Goal: Task Accomplishment & Management: Complete application form

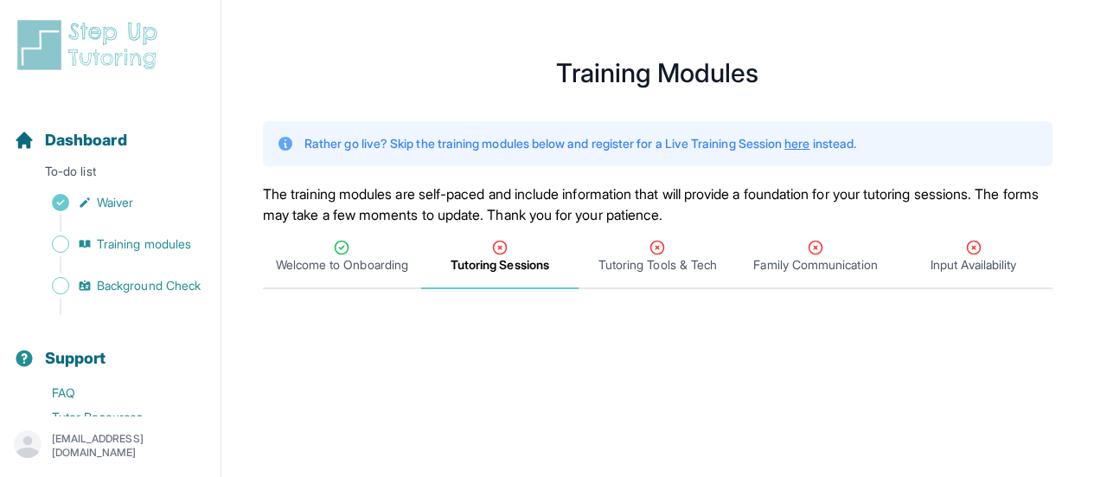
scroll to position [542, 0]
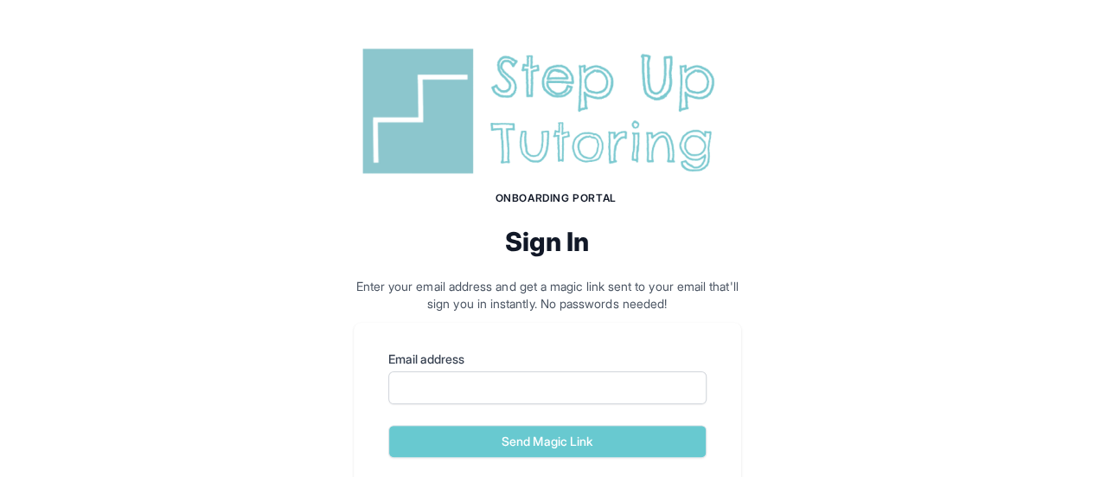
scroll to position [139, 0]
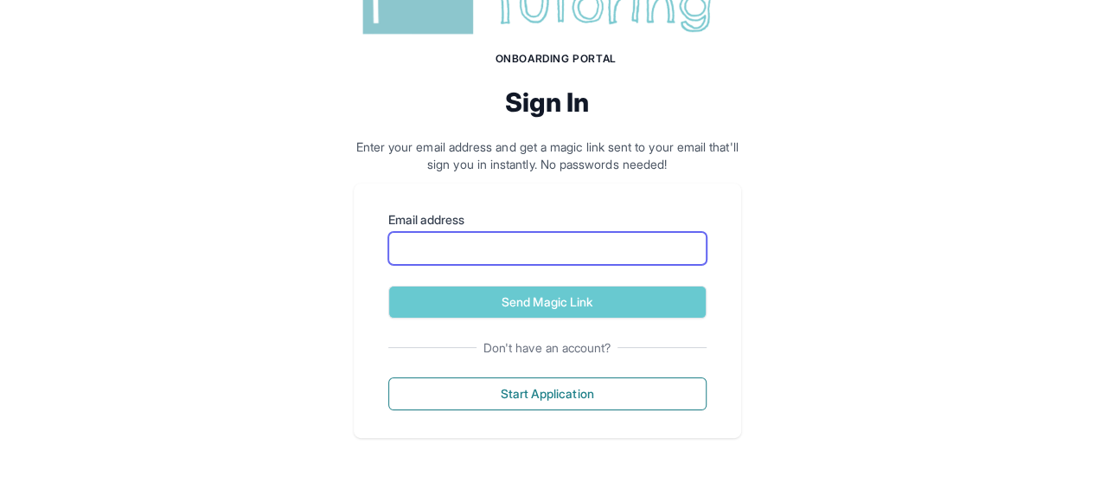
click at [544, 235] on input "Email address" at bounding box center [547, 248] width 318 height 33
type input "**********"
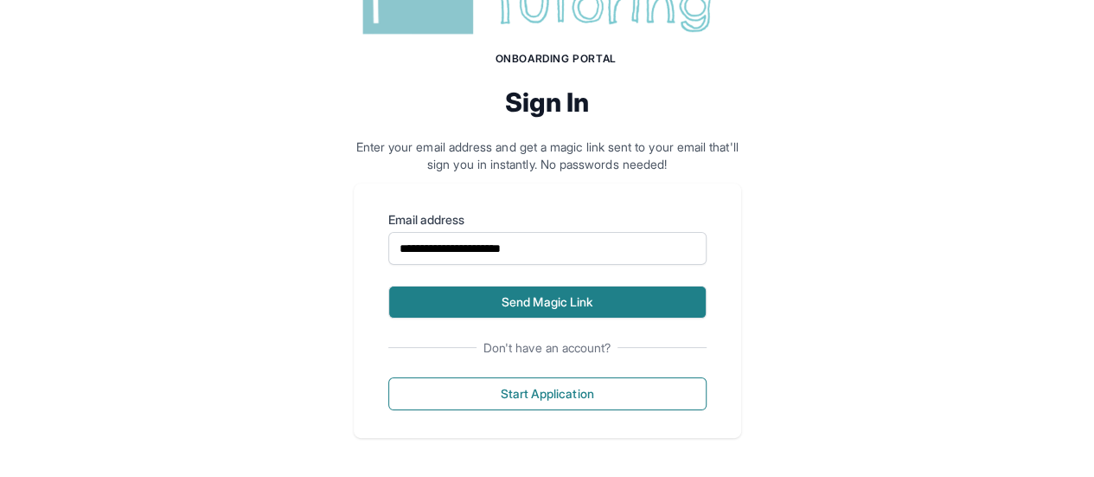
click at [644, 302] on button "Send Magic Link" at bounding box center [547, 301] width 318 height 33
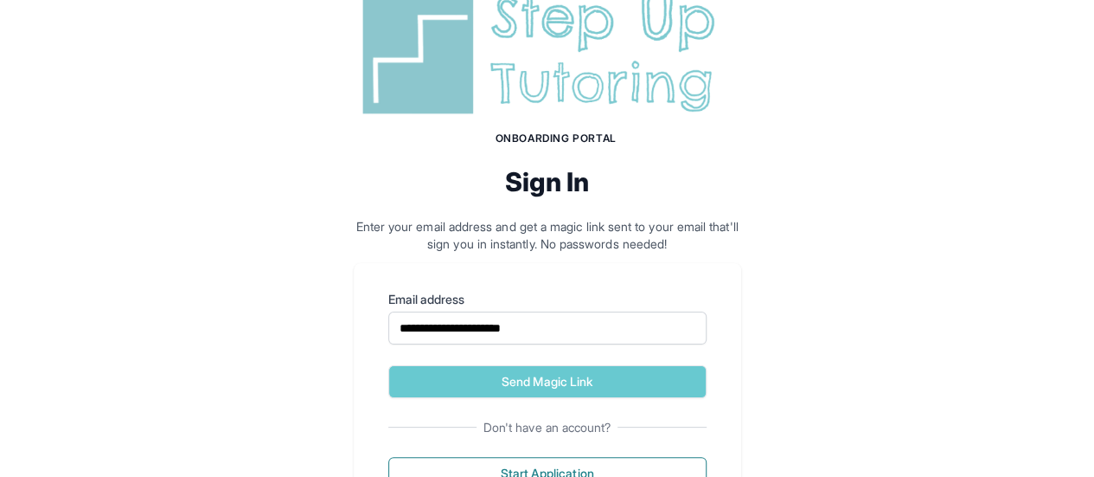
scroll to position [220, 0]
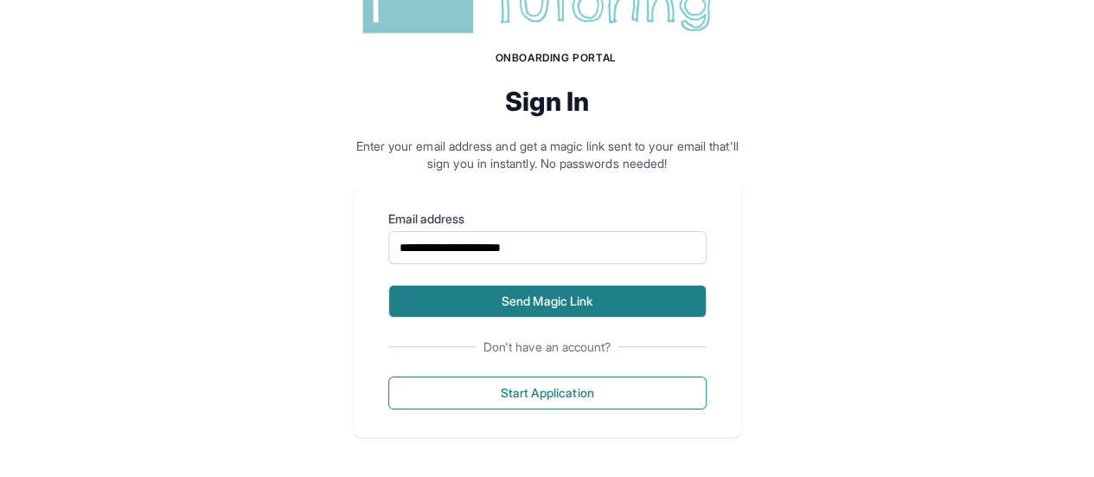
click at [594, 302] on button "Send Magic Link" at bounding box center [547, 301] width 318 height 33
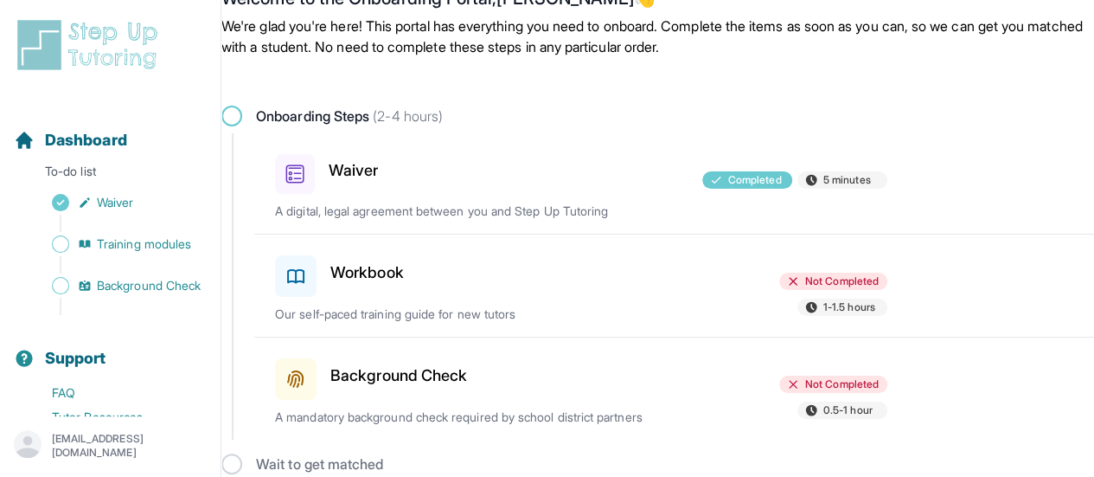
scroll to position [65, 0]
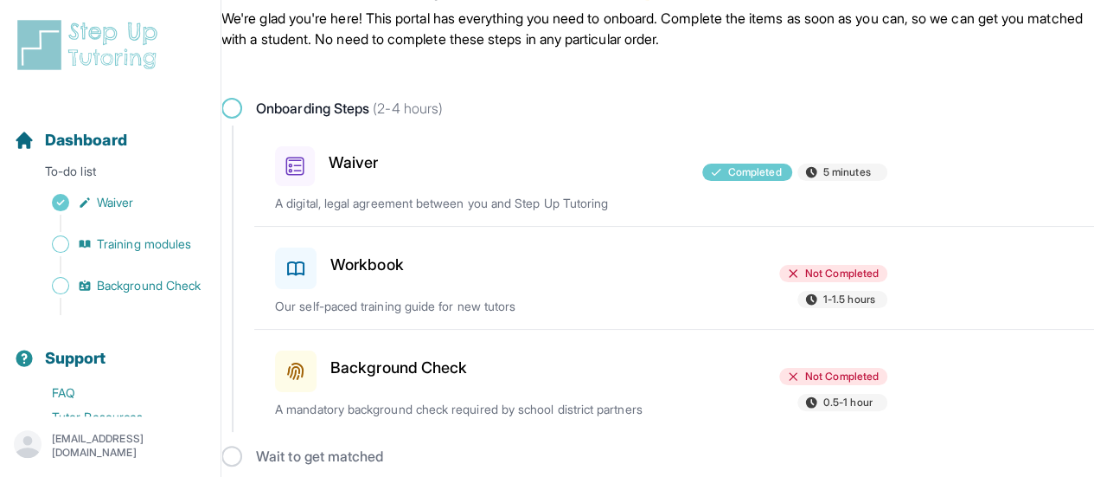
click at [658, 267] on div at bounding box center [581, 264] width 198 height 48
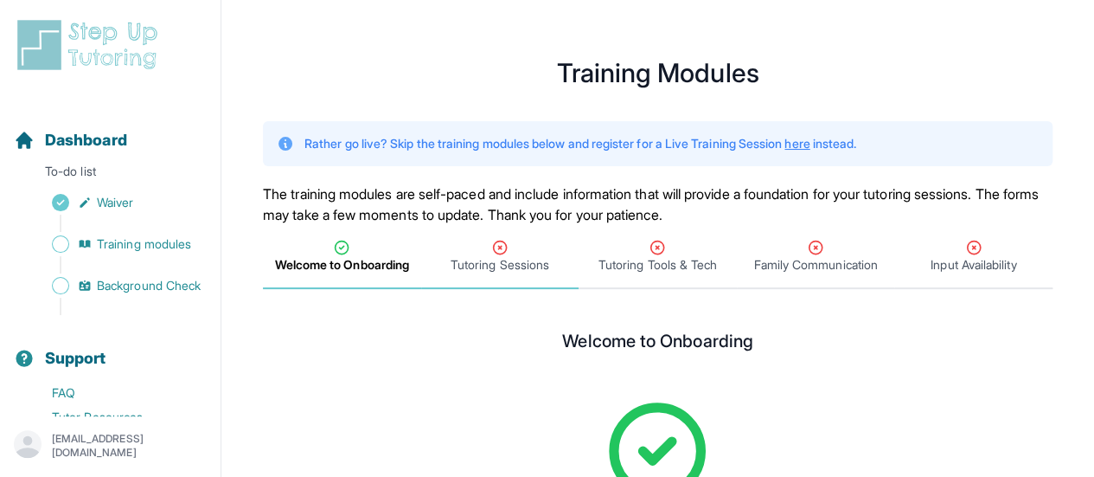
click at [513, 268] on span "Tutoring Sessions" at bounding box center [500, 264] width 99 height 17
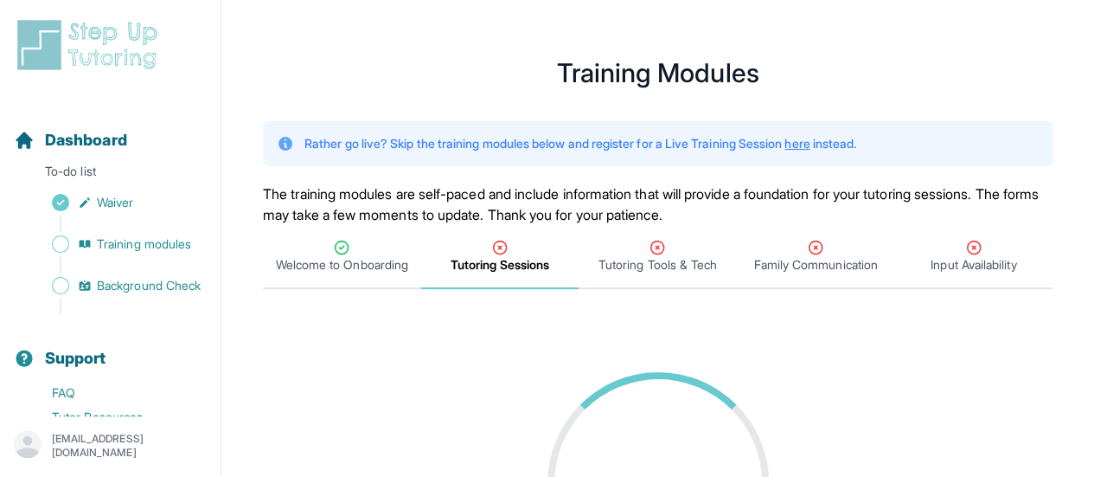
click at [810, 144] on link "here" at bounding box center [797, 143] width 25 height 15
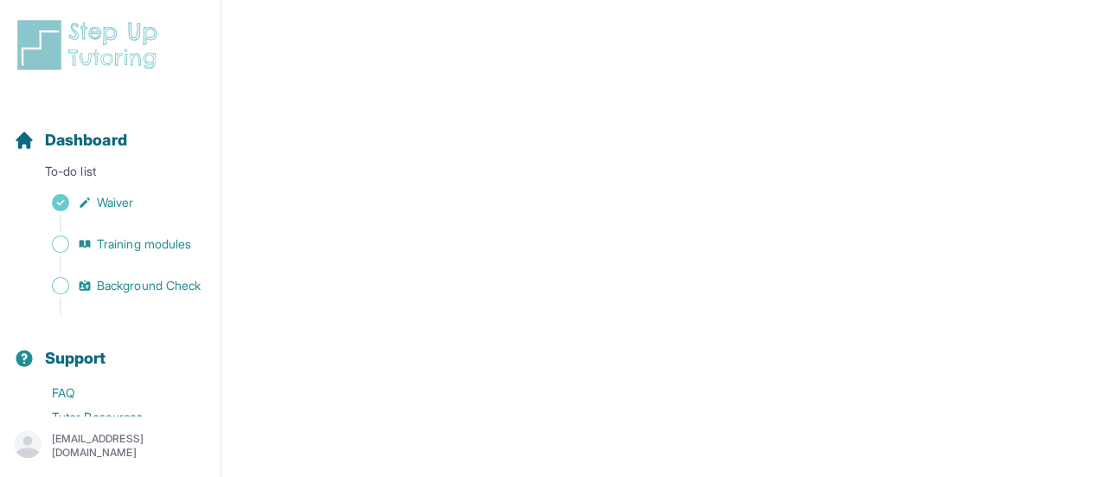
scroll to position [933, 0]
